Goal: Task Accomplishment & Management: Complete application form

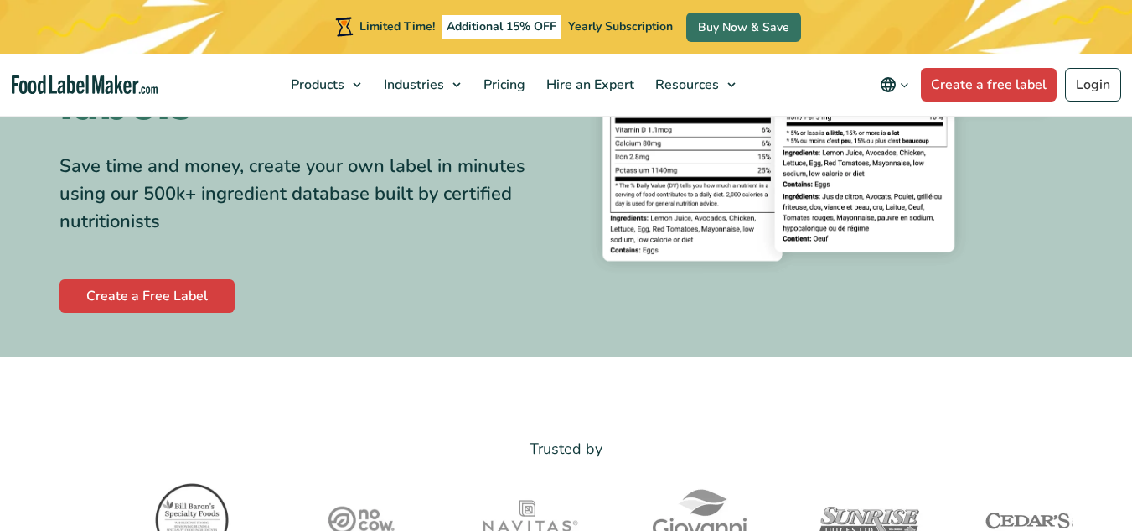
scroll to position [328, 0]
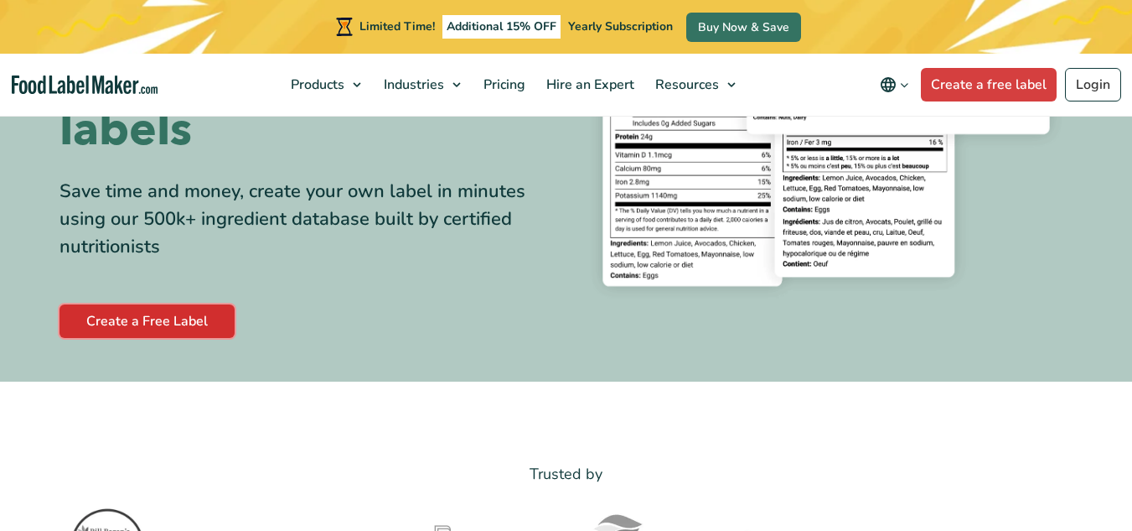
click at [219, 316] on link "Create a Free Label" at bounding box center [147, 321] width 175 height 34
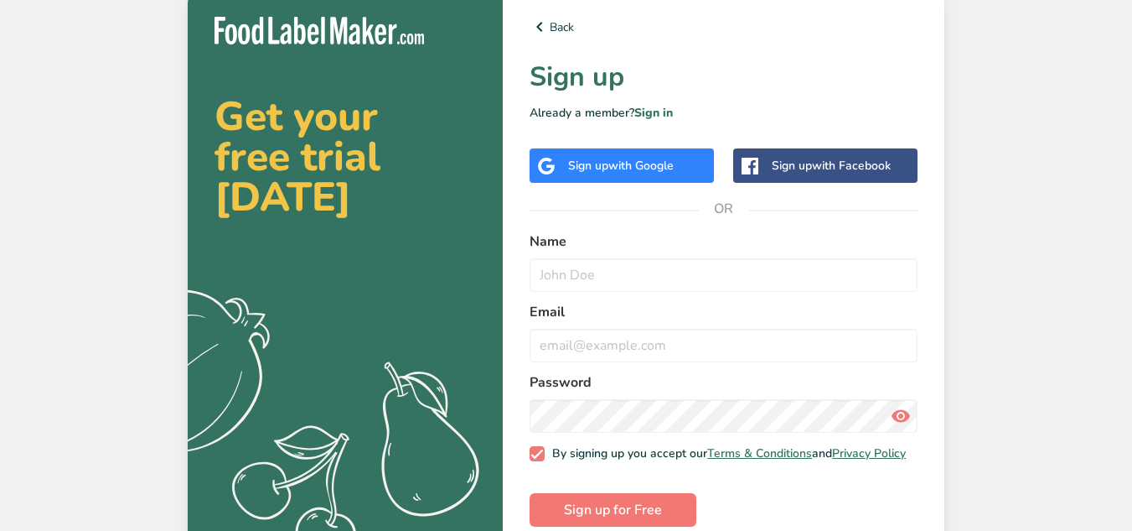
scroll to position [32, 0]
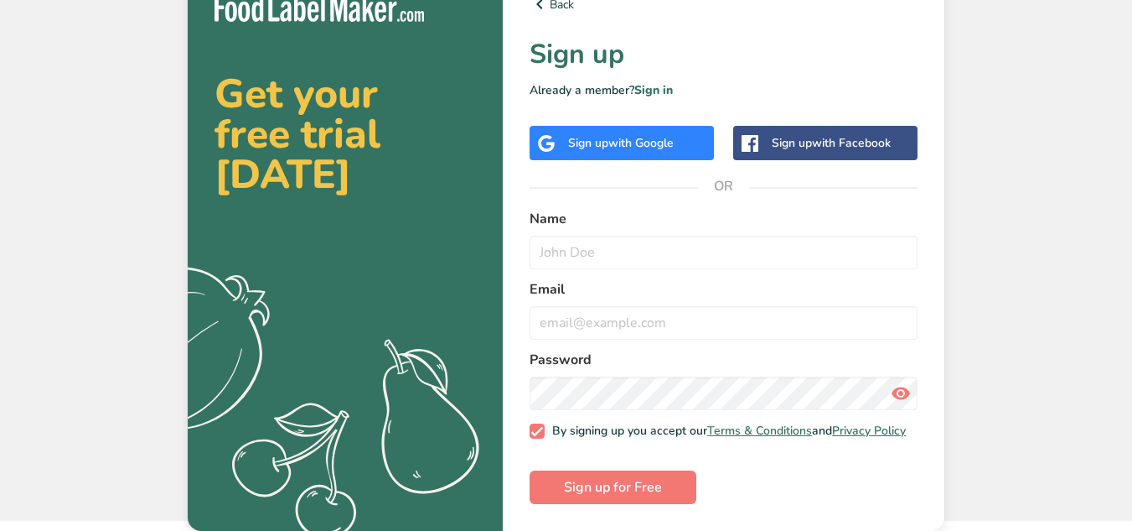
click at [579, 143] on div "Sign up with Google" at bounding box center [622, 143] width 184 height 34
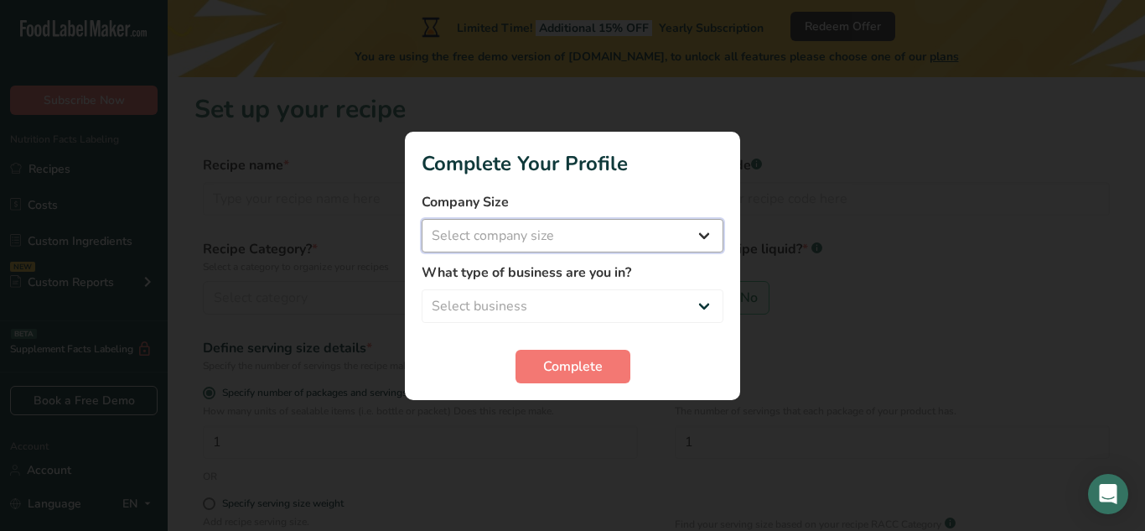
click at [686, 242] on select "Select company size" at bounding box center [573, 236] width 302 height 34
click at [709, 231] on select "Select company size" at bounding box center [573, 236] width 302 height 34
select select "1"
click at [422, 219] on select "Select company size Fewer than 10 Employees 10 to 50 Employees 51 to 500 Employ…" at bounding box center [573, 236] width 302 height 34
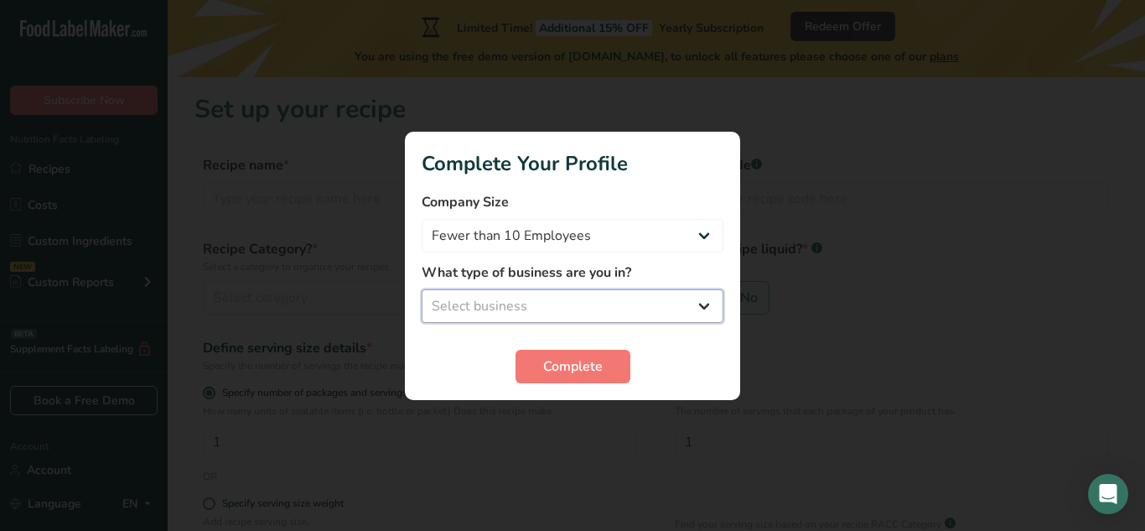
click at [665, 313] on select "Select business Packaged Food Manufacturer Restaurant & Cafe Bakery Meal Plans …" at bounding box center [573, 306] width 302 height 34
select select "5"
click at [422, 289] on select "Select business Packaged Food Manufacturer Restaurant & Cafe Bakery Meal Plans …" at bounding box center [573, 306] width 302 height 34
click at [586, 369] on span "Complete" at bounding box center [573, 366] width 60 height 20
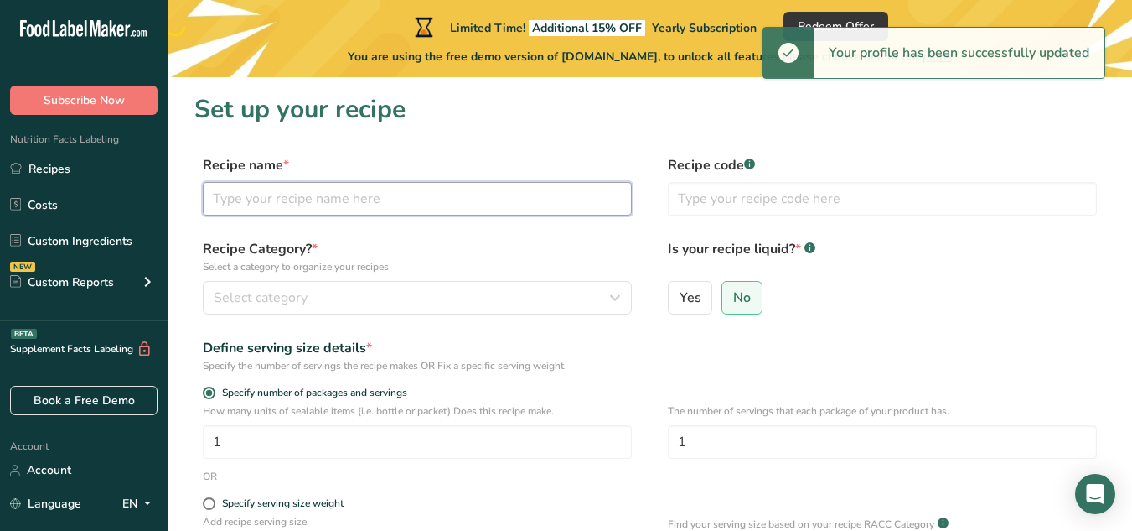
click at [443, 193] on input "text" at bounding box center [417, 199] width 429 height 34
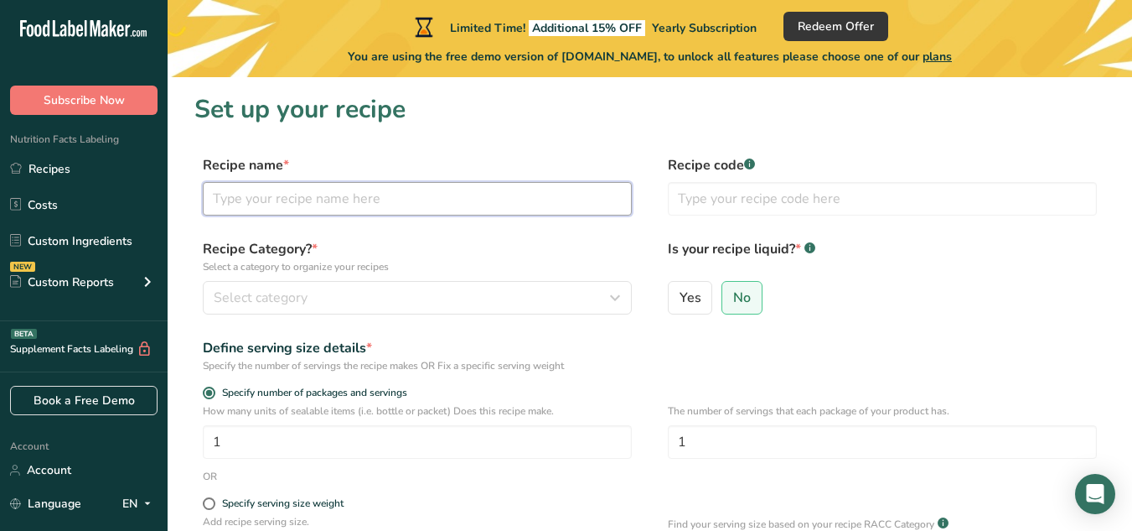
click at [557, 203] on input "text" at bounding box center [417, 199] width 429 height 34
click at [81, 174] on link "Recipes" at bounding box center [84, 169] width 168 height 32
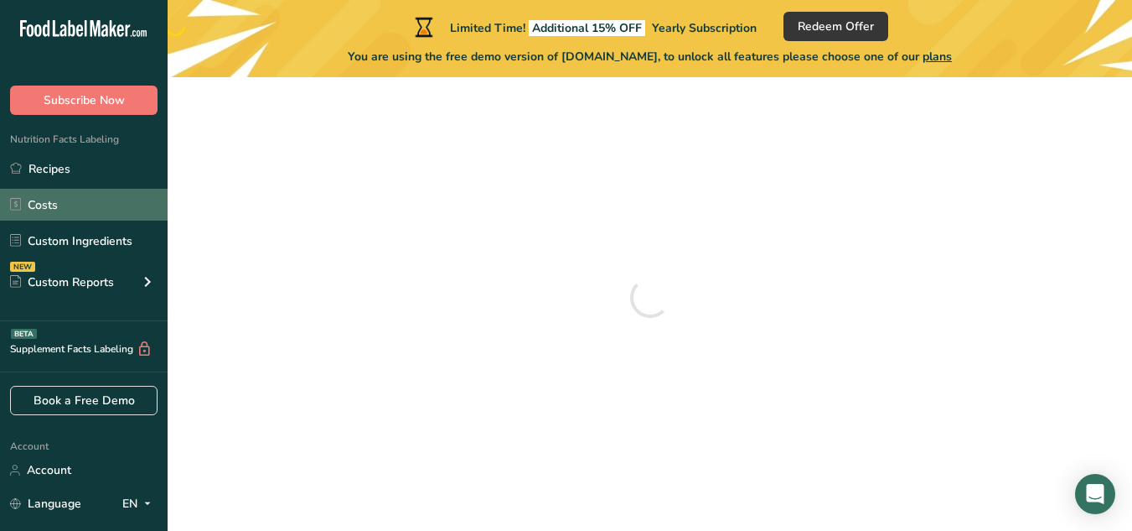
click at [84, 204] on link "Costs" at bounding box center [84, 205] width 168 height 32
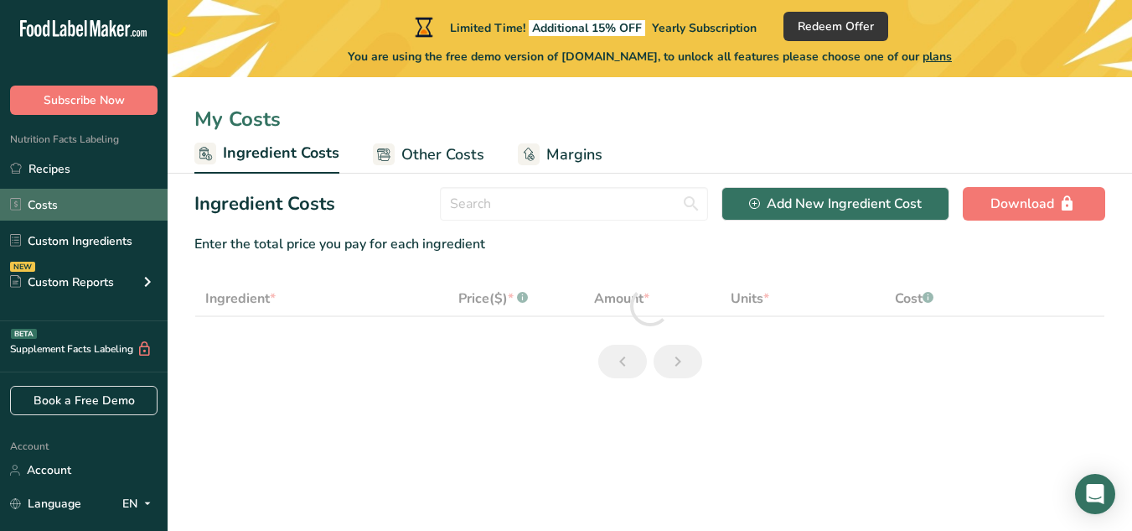
select select "1"
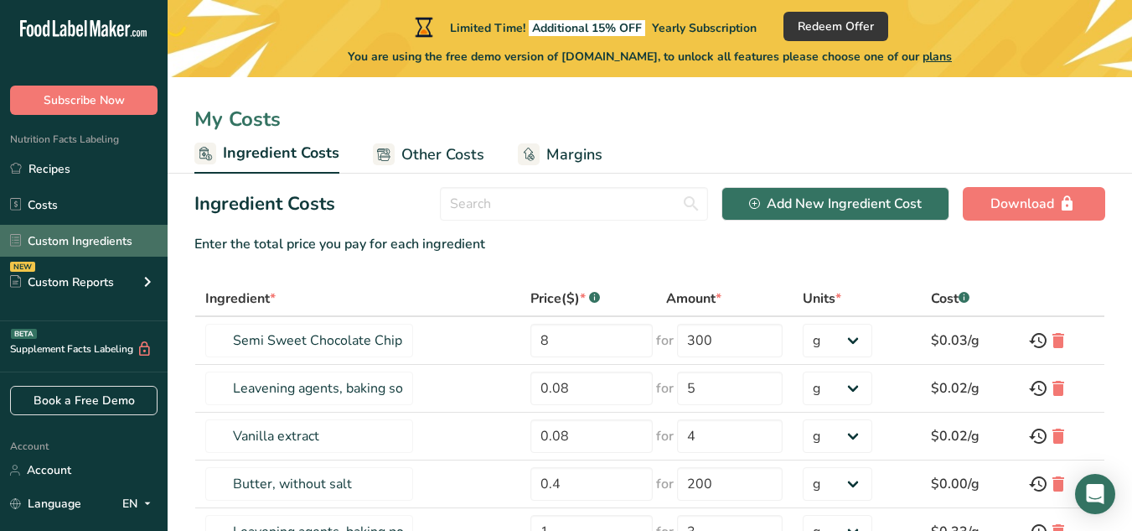
click at [77, 256] on link "Custom Ingredients" at bounding box center [84, 241] width 168 height 32
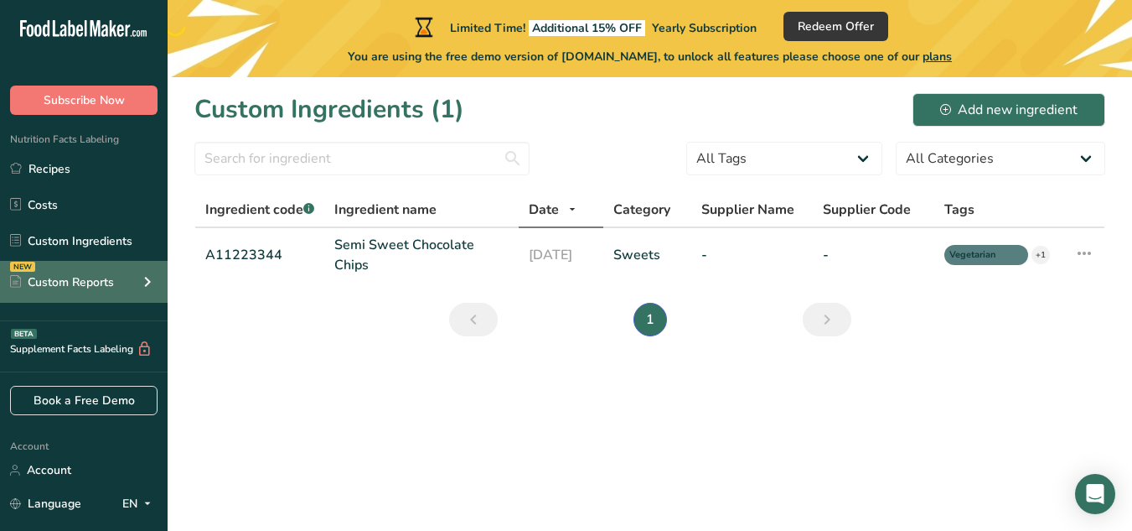
click at [79, 270] on div "NEW Custom Reports" at bounding box center [84, 282] width 168 height 42
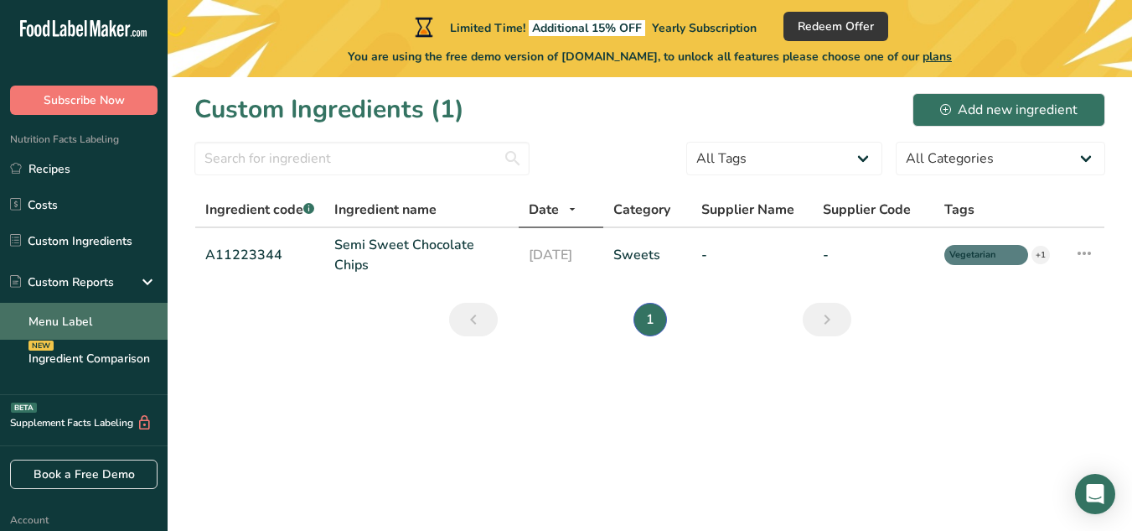
click at [85, 311] on link "Menu Label" at bounding box center [84, 321] width 168 height 37
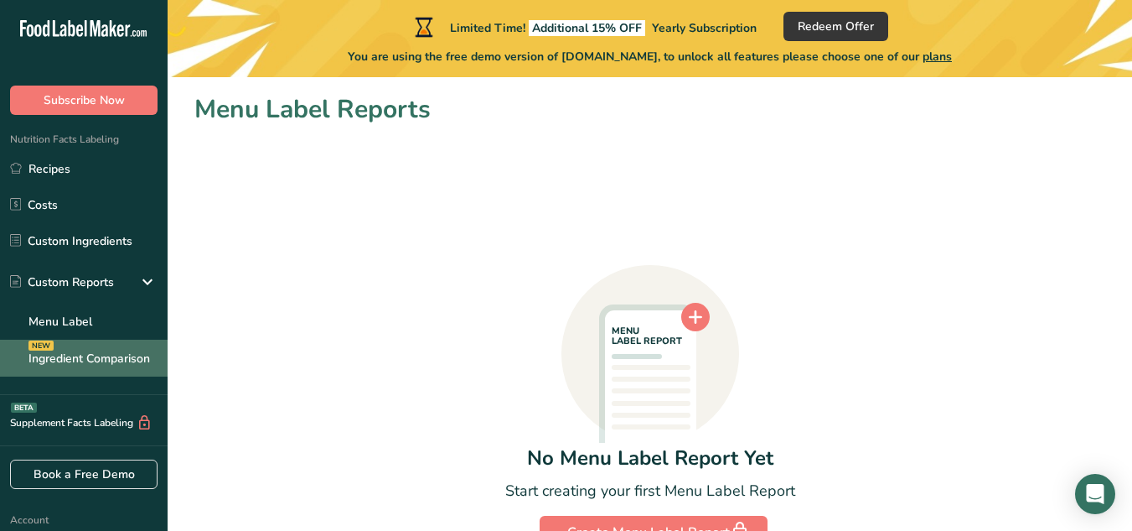
click at [75, 366] on link "Ingredient Comparison NEW" at bounding box center [84, 357] width 168 height 37
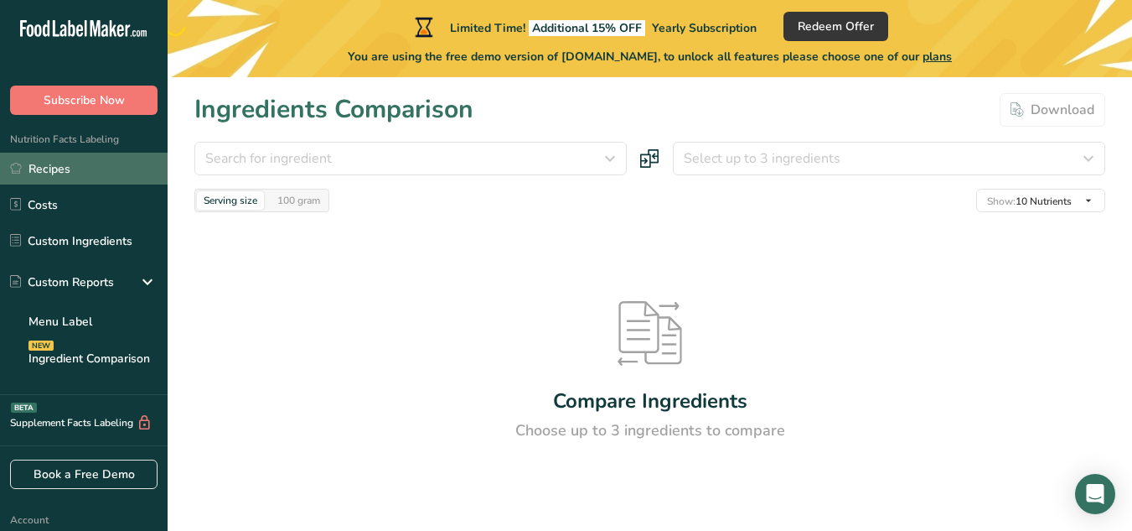
click at [82, 162] on link "Recipes" at bounding box center [84, 169] width 168 height 32
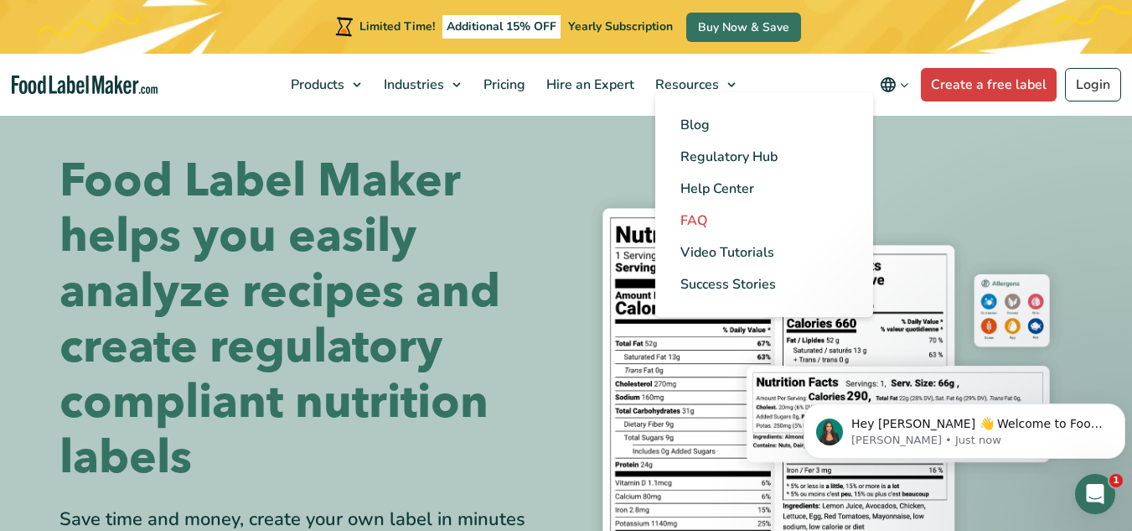
click at [695, 215] on span "FAQ" at bounding box center [694, 220] width 27 height 18
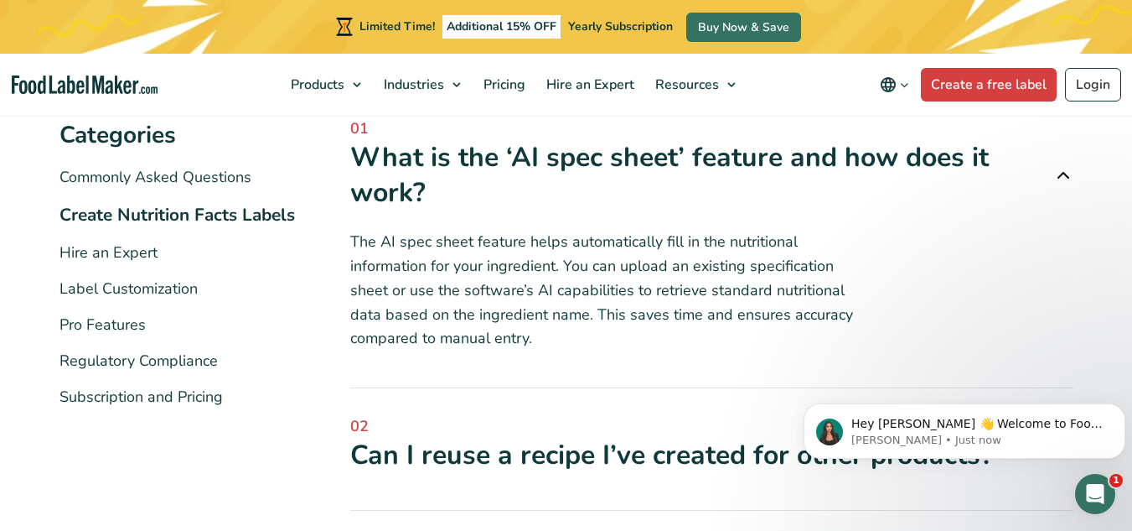
scroll to position [303, 0]
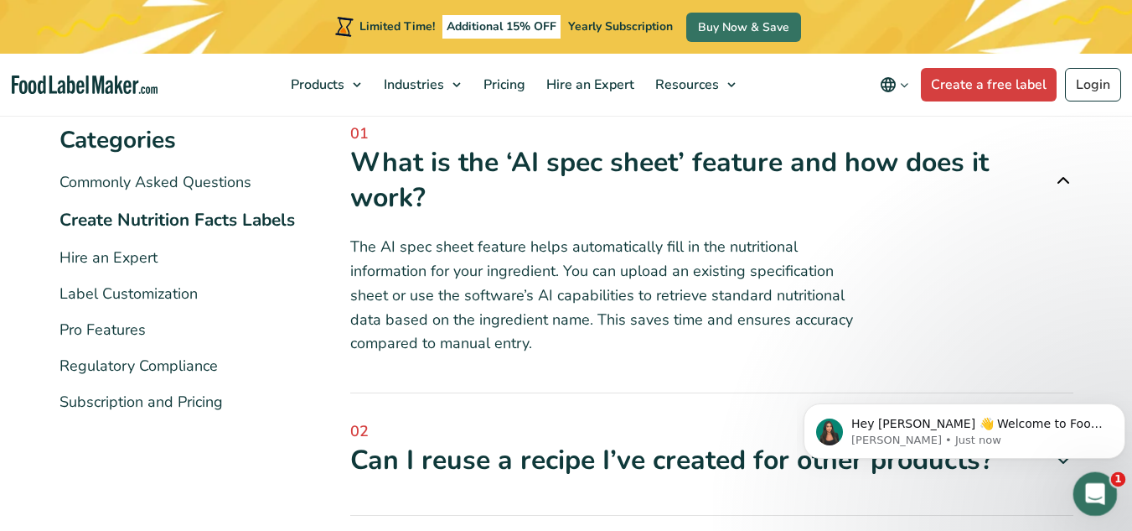
click at [1083, 484] on div "Open Intercom Messenger" at bounding box center [1092, 491] width 55 height 55
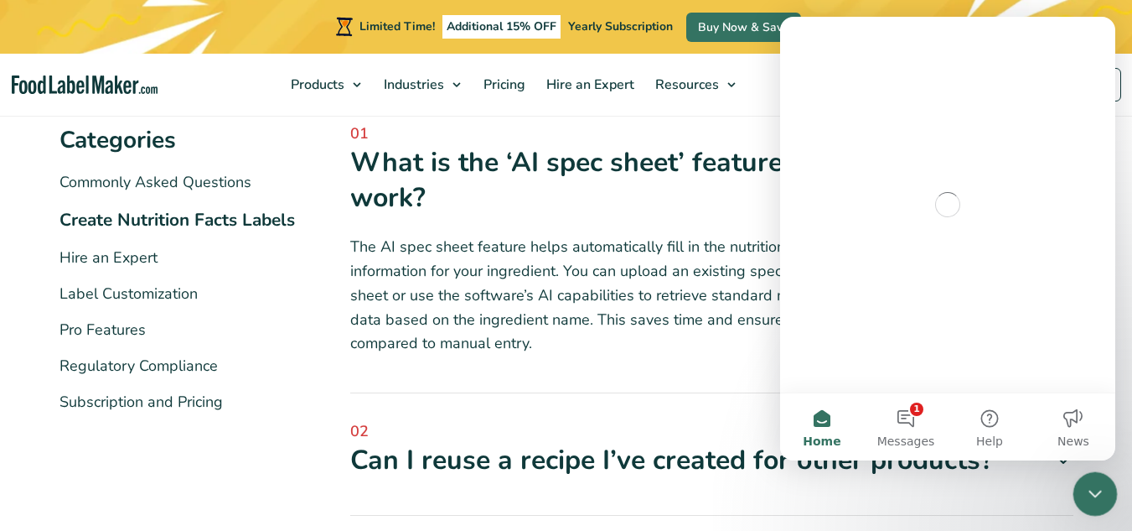
scroll to position [0, 0]
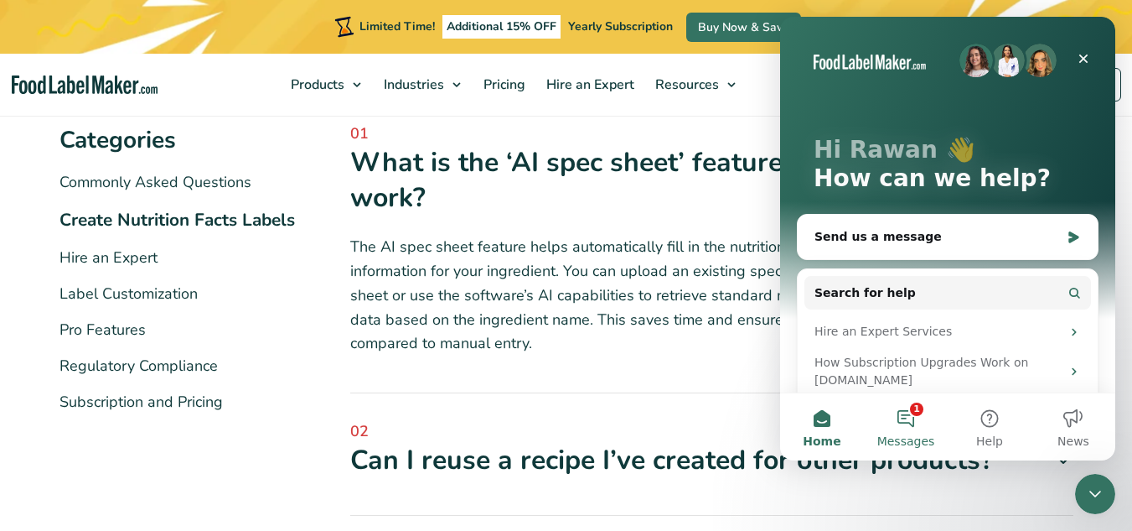
click at [909, 418] on button "1 Messages" at bounding box center [906, 426] width 84 height 67
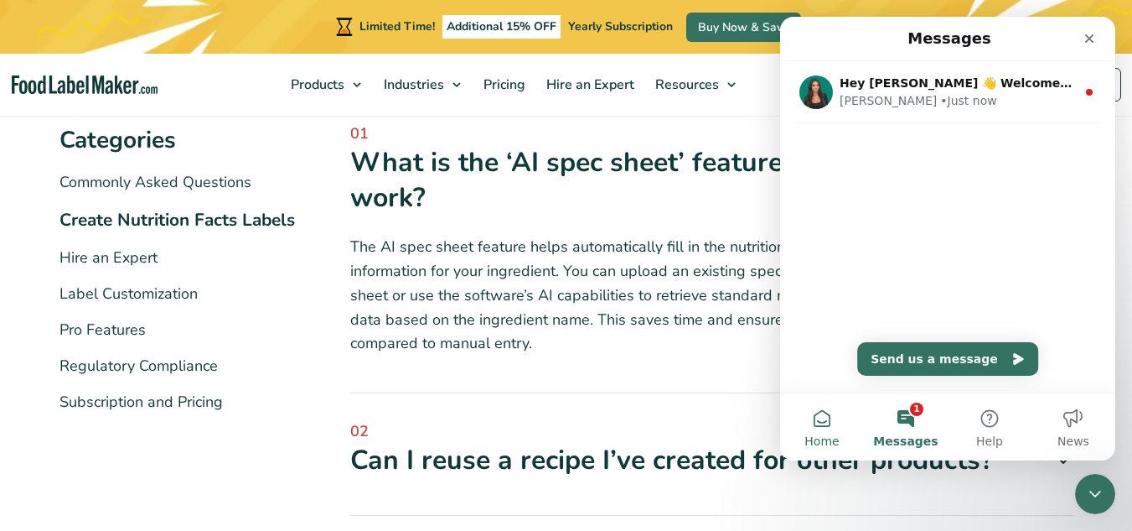
click at [828, 415] on button "Home" at bounding box center [822, 426] width 84 height 67
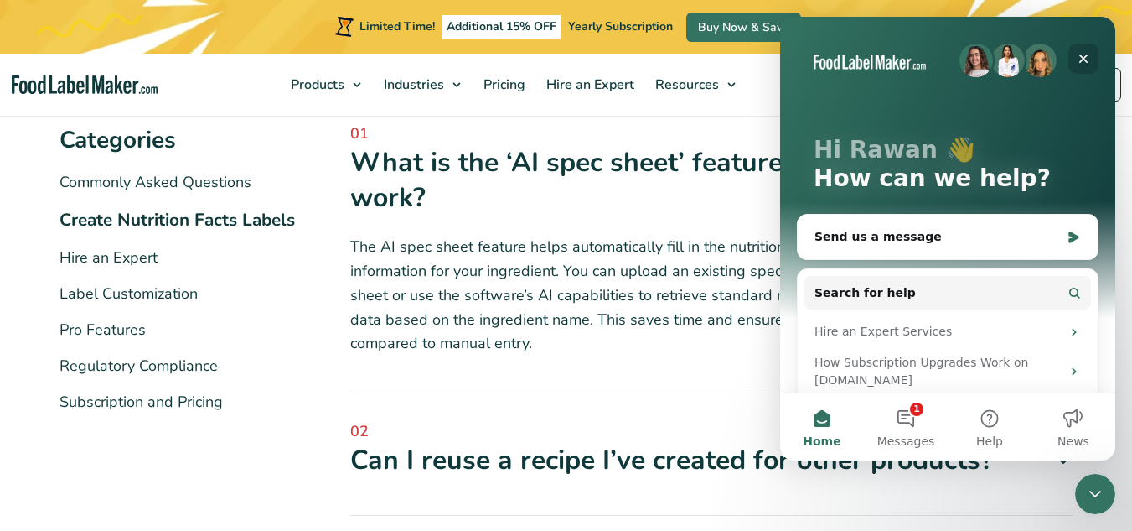
click at [1088, 60] on icon "Close" at bounding box center [1083, 58] width 13 height 13
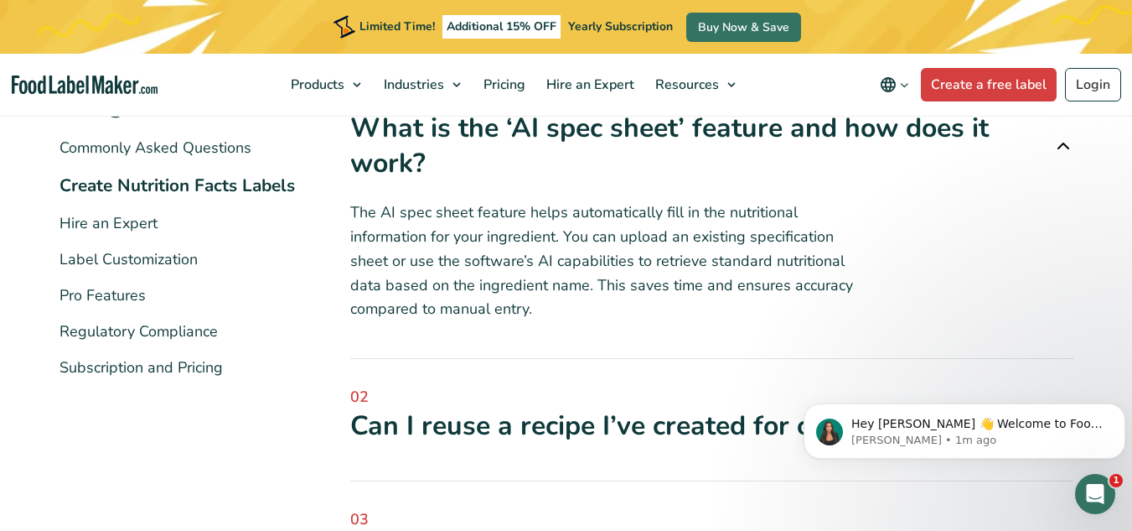
scroll to position [361, 0]
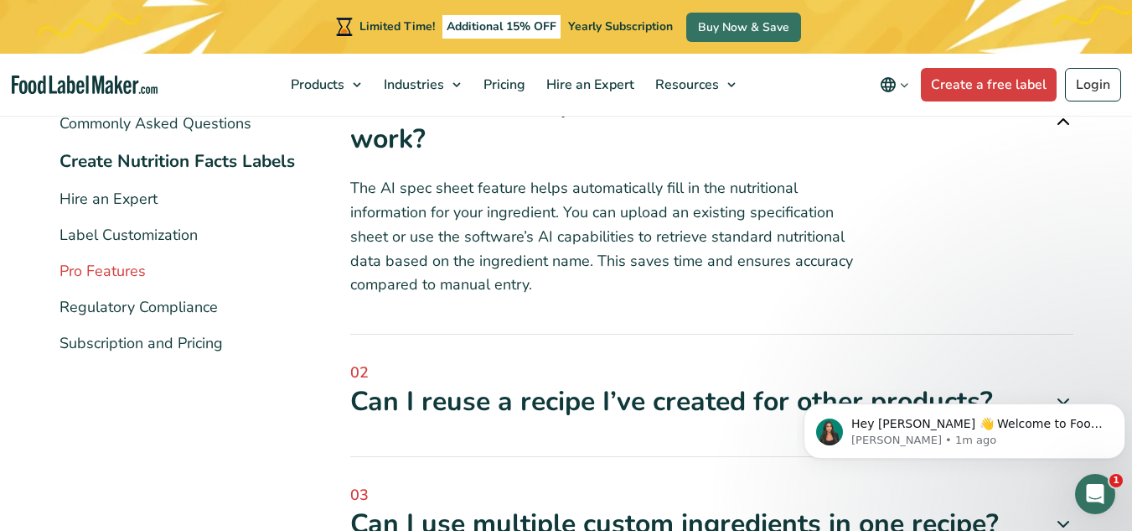
click at [92, 270] on link "Pro Features" at bounding box center [103, 271] width 86 height 20
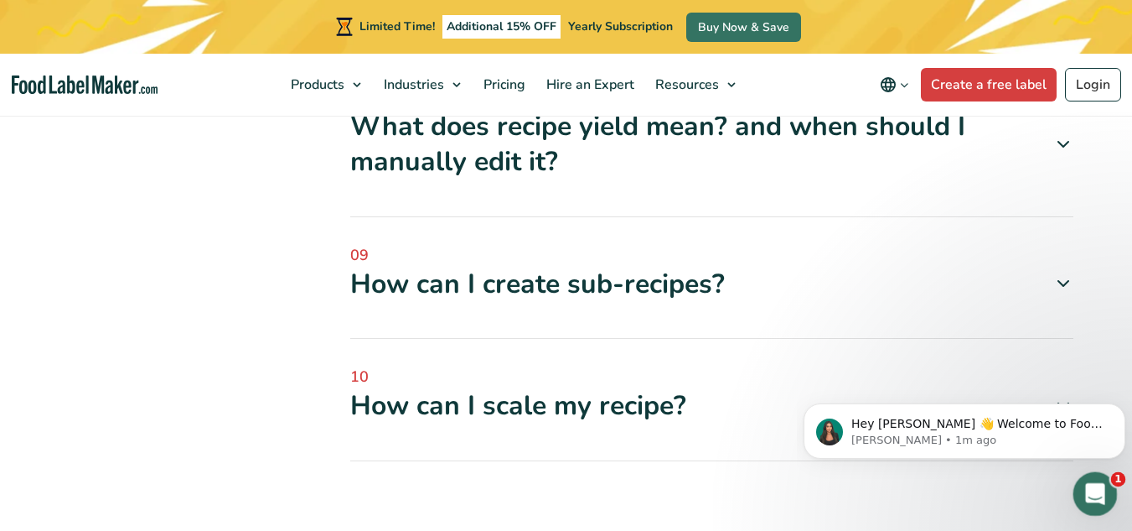
click at [1089, 506] on div "Open Intercom Messenger" at bounding box center [1092, 491] width 55 height 55
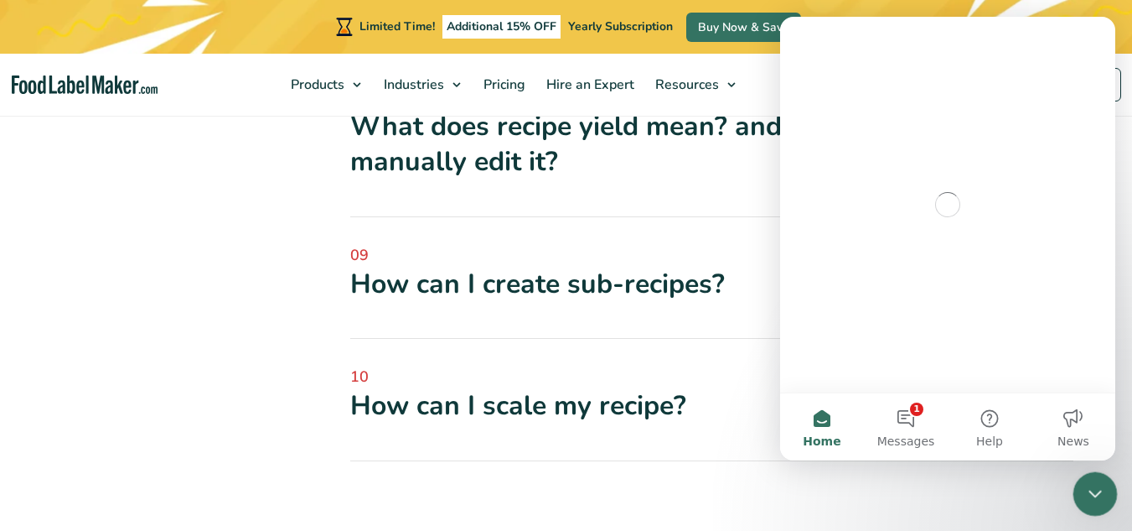
scroll to position [0, 0]
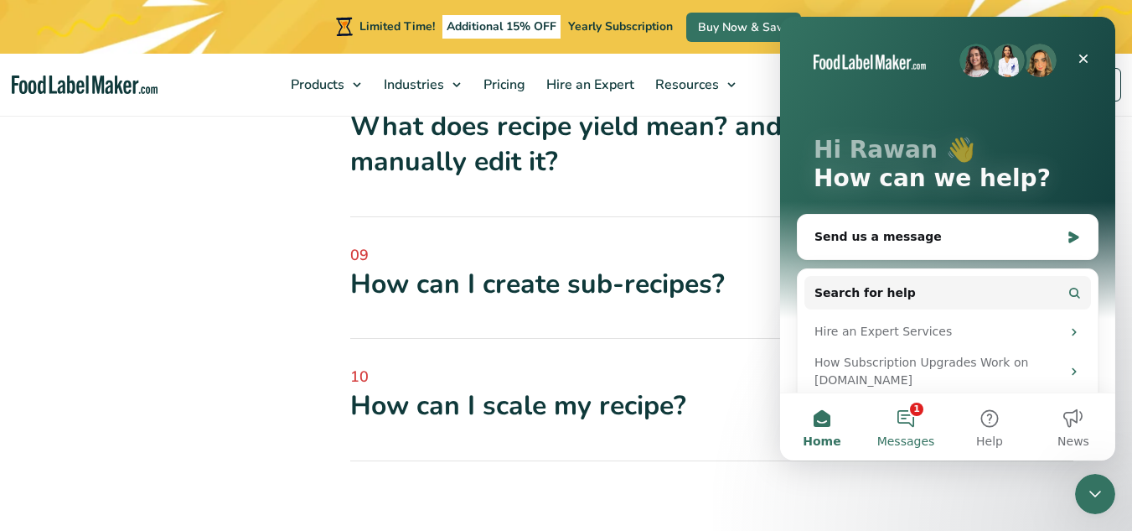
click at [915, 438] on span "Messages" at bounding box center [907, 441] width 58 height 12
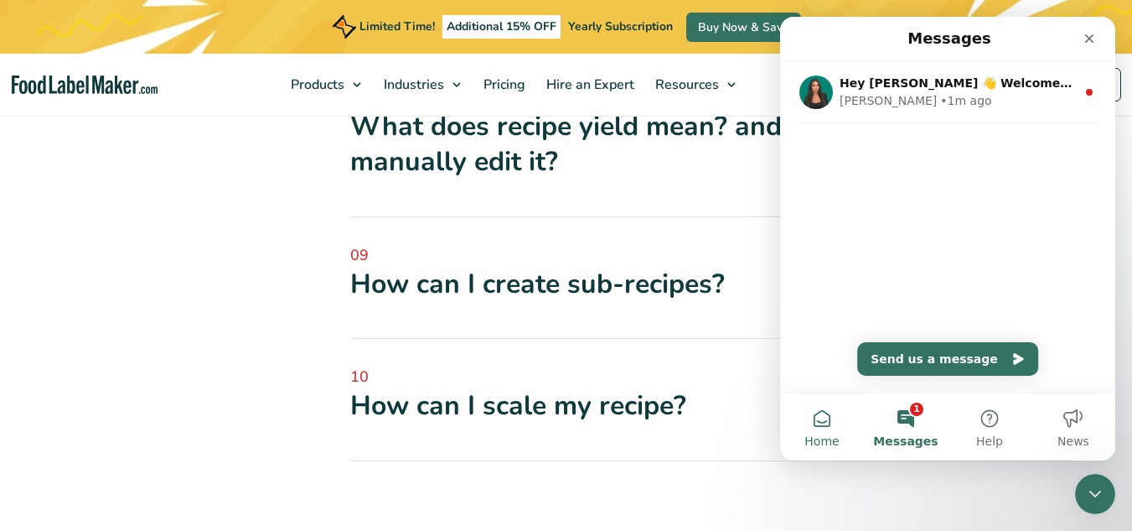
click at [810, 424] on button "Home" at bounding box center [822, 426] width 84 height 67
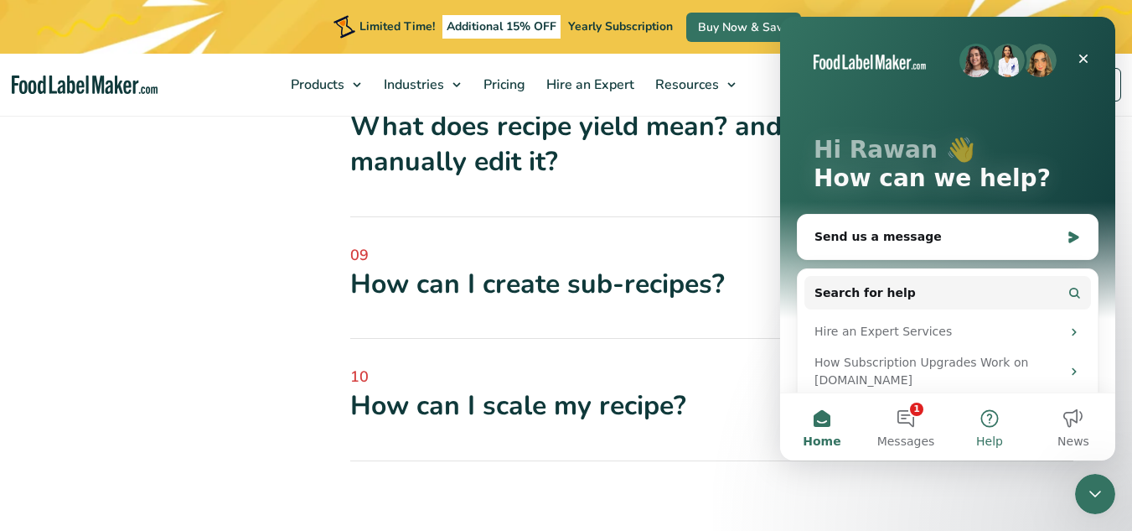
click at [993, 425] on button "Help" at bounding box center [990, 426] width 84 height 67
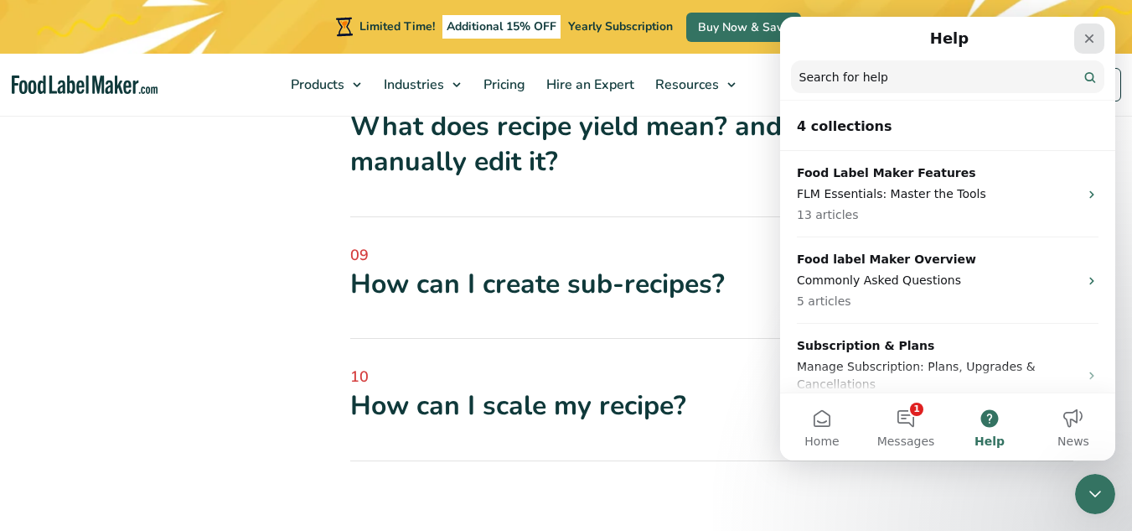
click at [1090, 31] on div "Close" at bounding box center [1090, 38] width 30 height 30
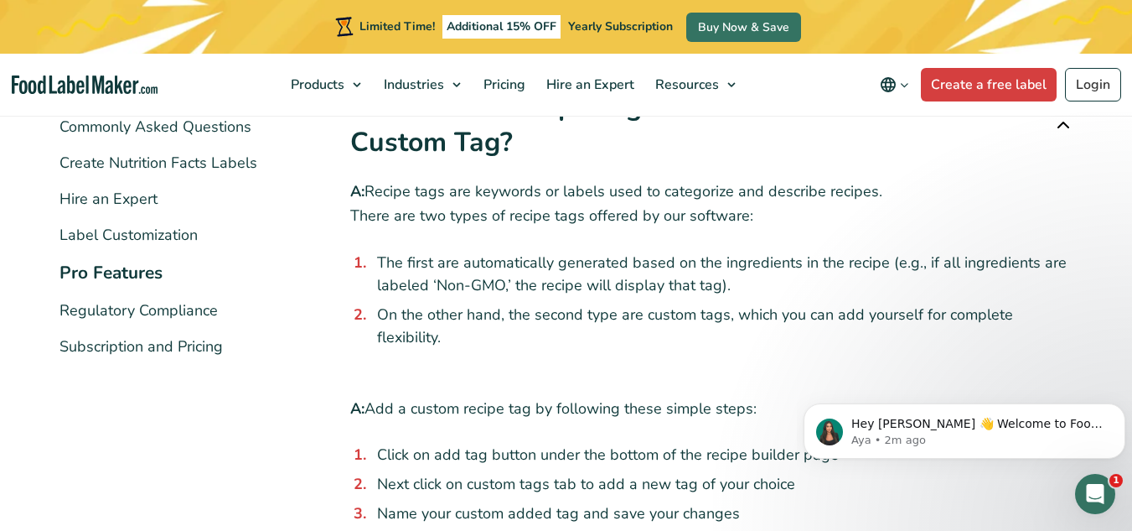
scroll to position [342, 0]
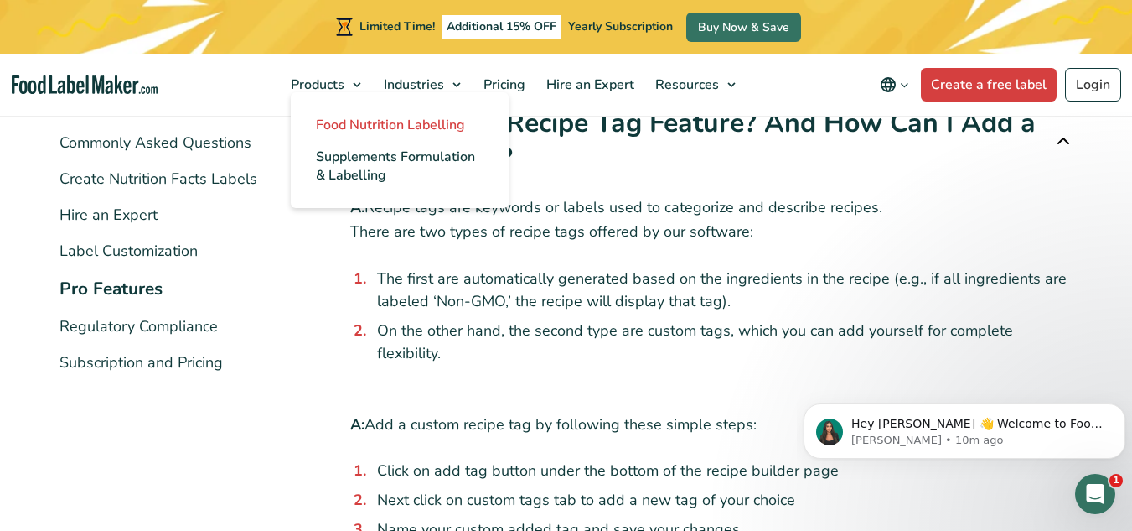
click at [354, 131] on span "Food Nutrition Labelling" at bounding box center [390, 125] width 149 height 18
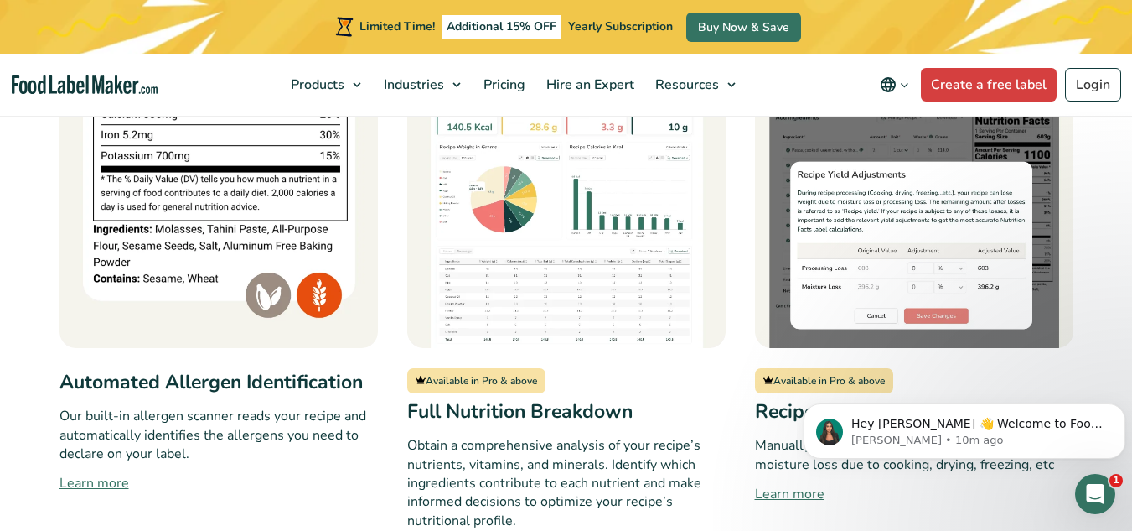
scroll to position [1496, 0]
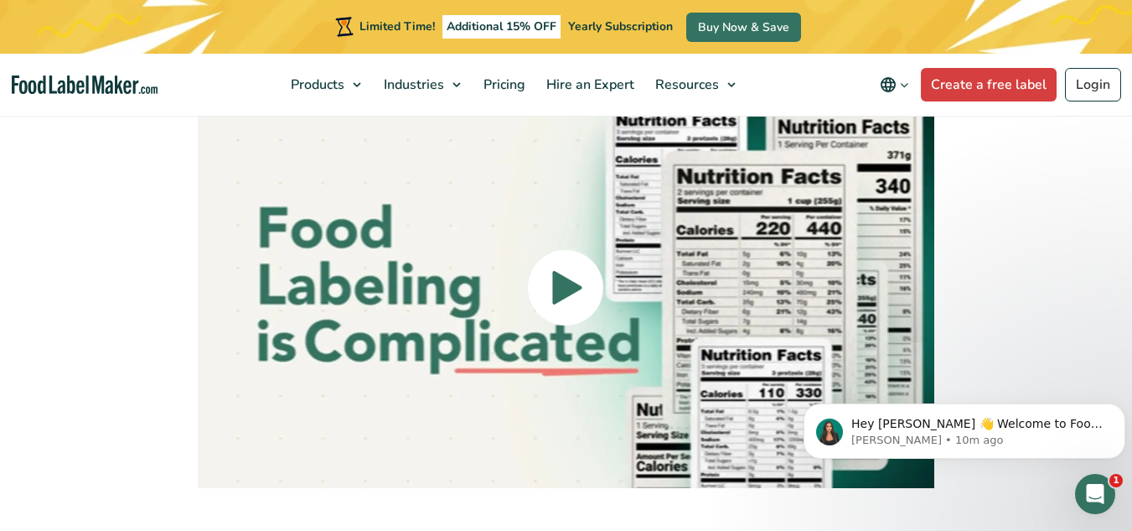
scroll to position [3779, 0]
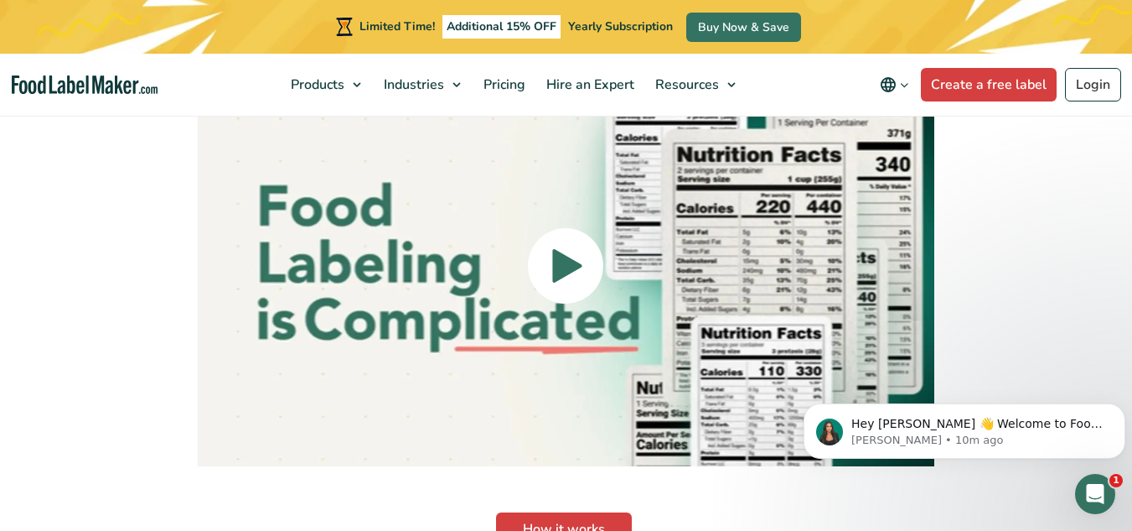
click at [623, 170] on img at bounding box center [566, 265] width 736 height 401
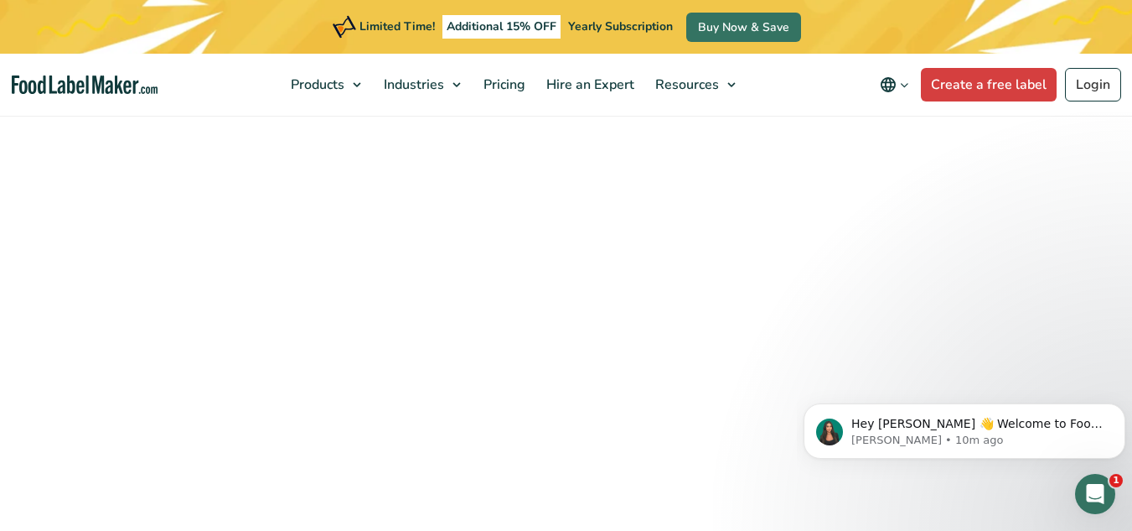
scroll to position [3693, 0]
